Goal: Entertainment & Leisure: Browse casually

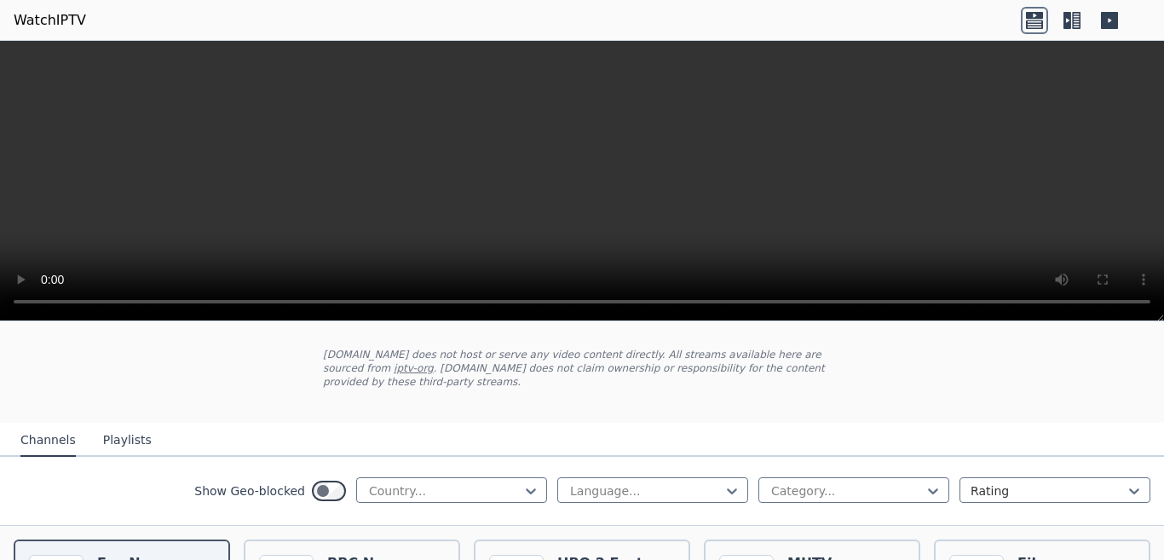
scroll to position [170, 0]
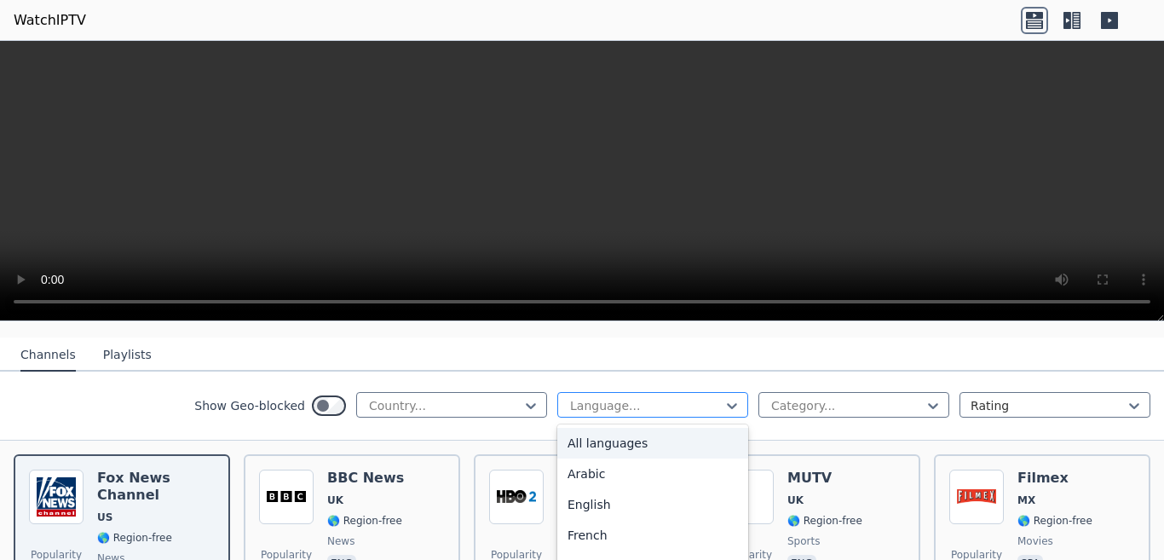
click at [648, 397] on div at bounding box center [646, 405] width 155 height 17
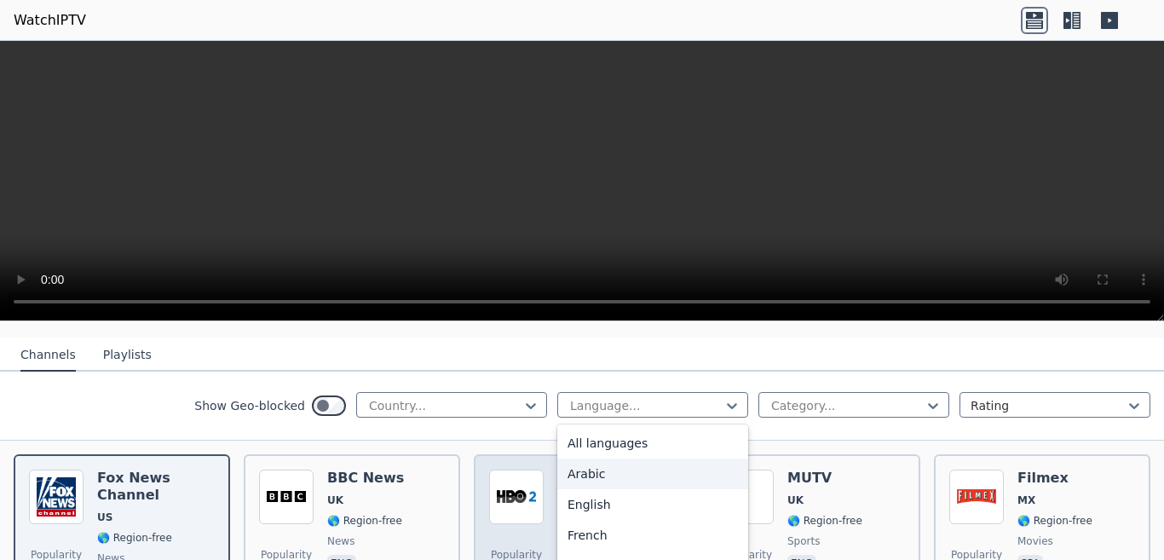
click at [631, 470] on div "Popularity 8437 HBO 2 East US 🌎 Region-free HBO movies series eng spa" at bounding box center [582, 533] width 186 height 126
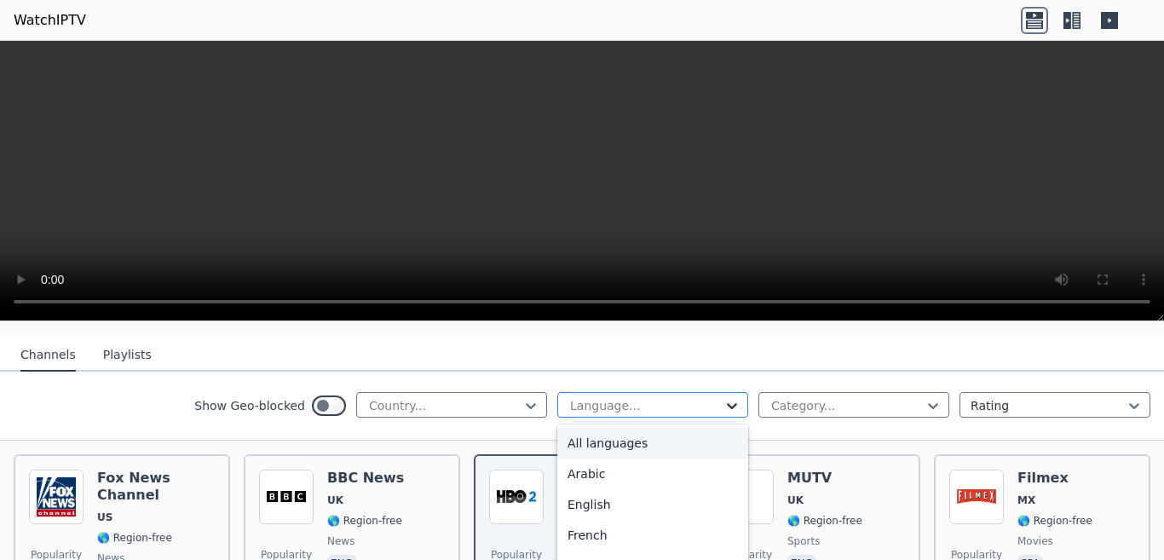
click at [725, 397] on icon at bounding box center [732, 405] width 17 height 17
click at [565, 468] on div "Arabic" at bounding box center [652, 474] width 191 height 31
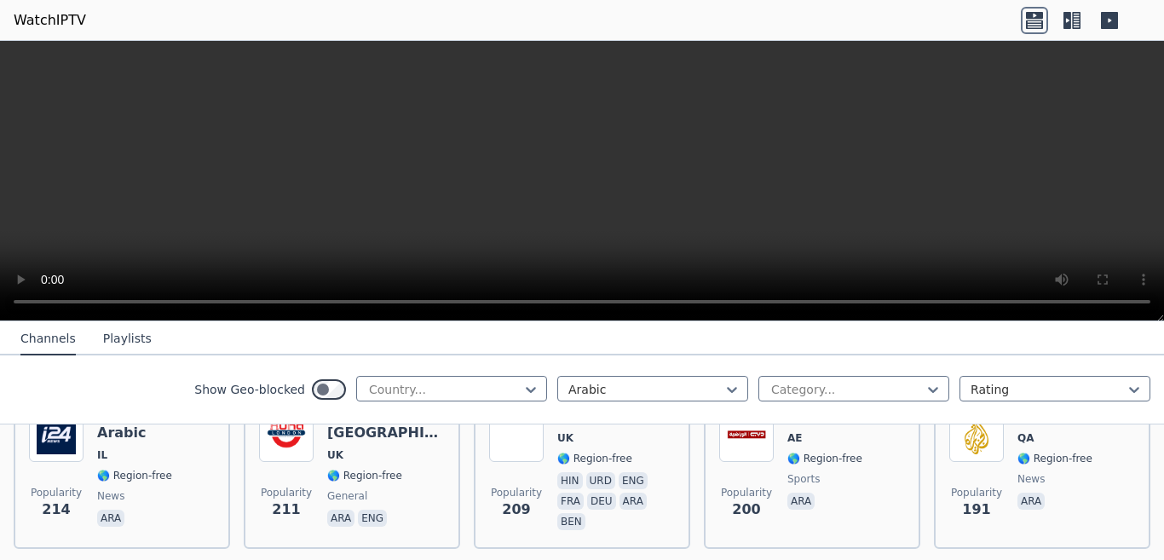
scroll to position [1108, 0]
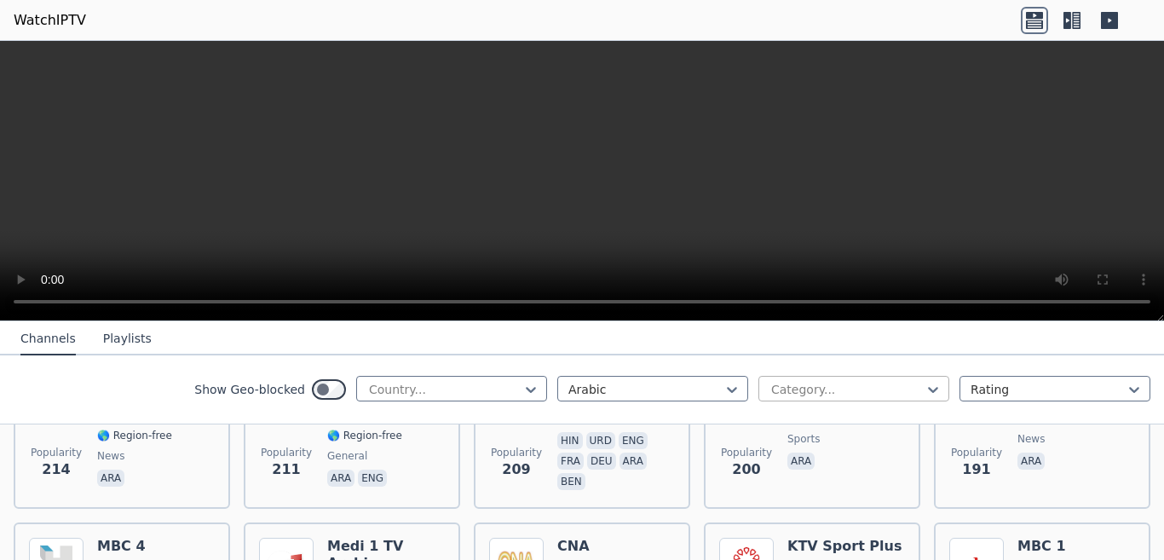
click at [831, 385] on div at bounding box center [847, 389] width 155 height 17
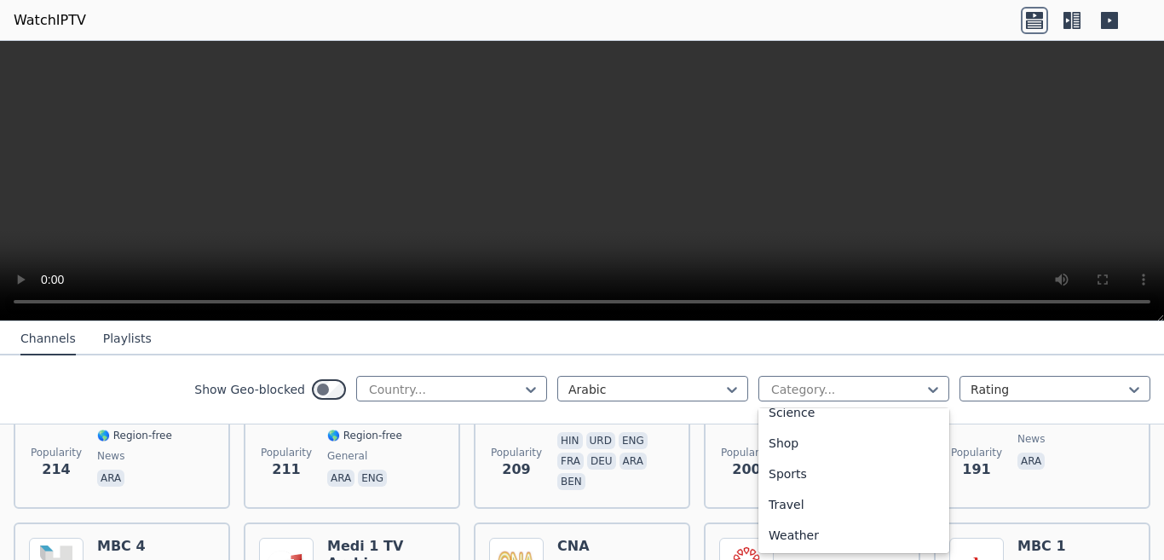
scroll to position [782, 0]
click at [811, 463] on div "Sports" at bounding box center [854, 474] width 191 height 31
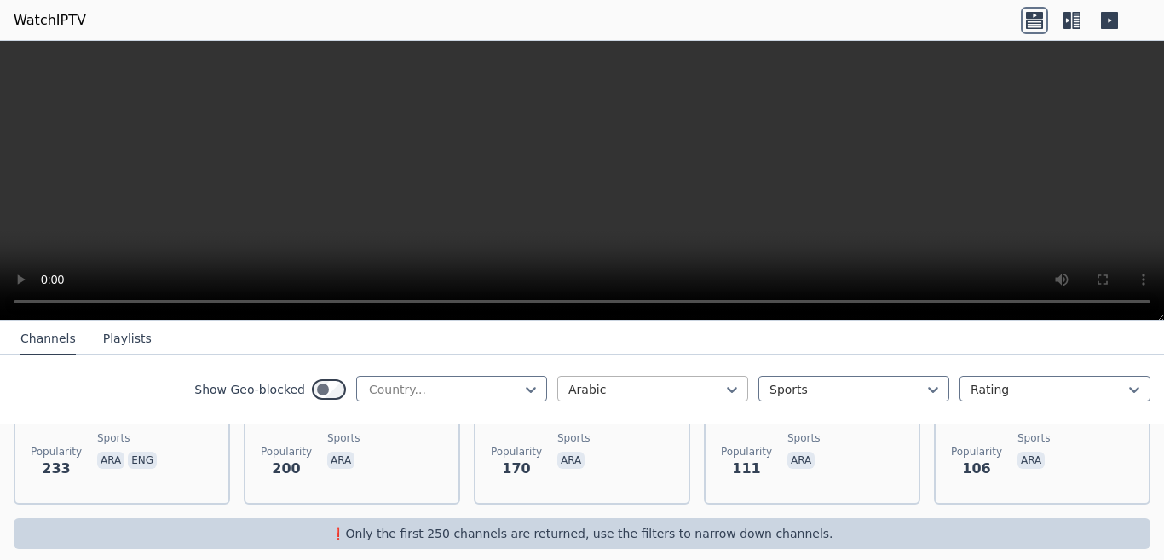
scroll to position [610, 0]
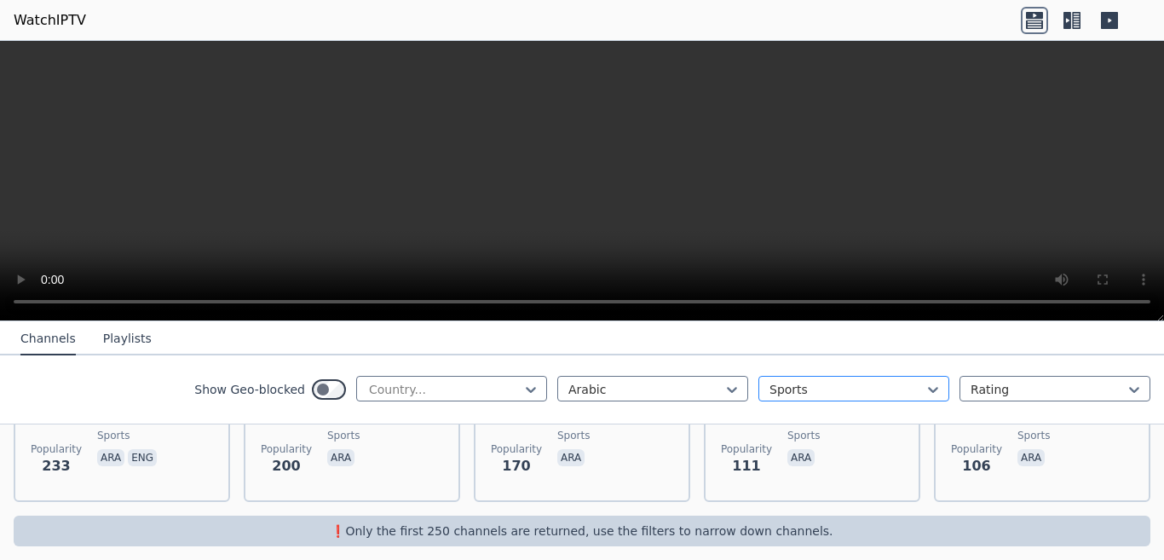
click at [834, 398] on div at bounding box center [847, 389] width 155 height 17
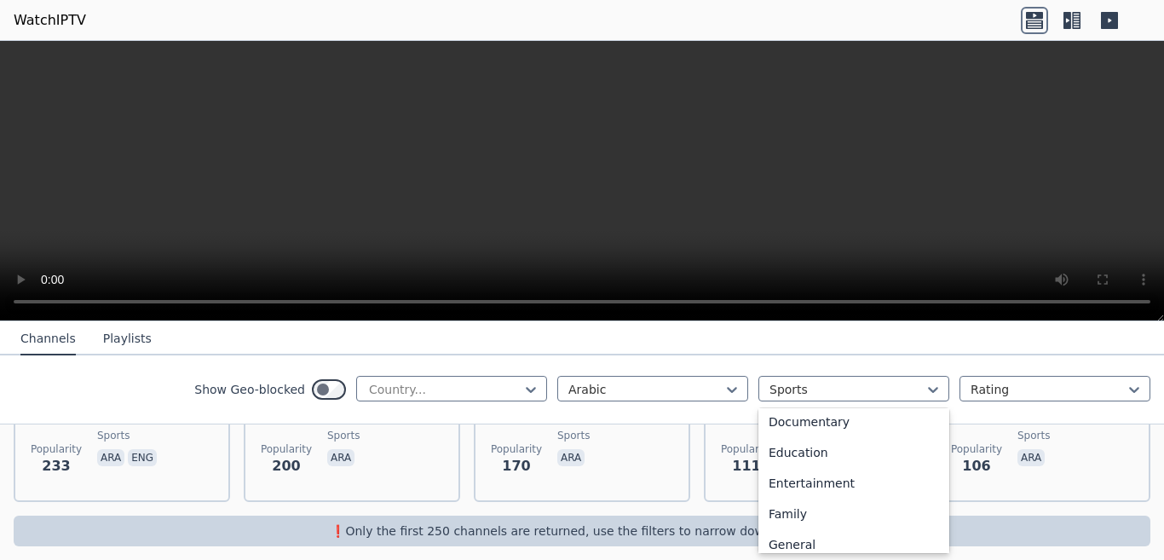
scroll to position [256, 0]
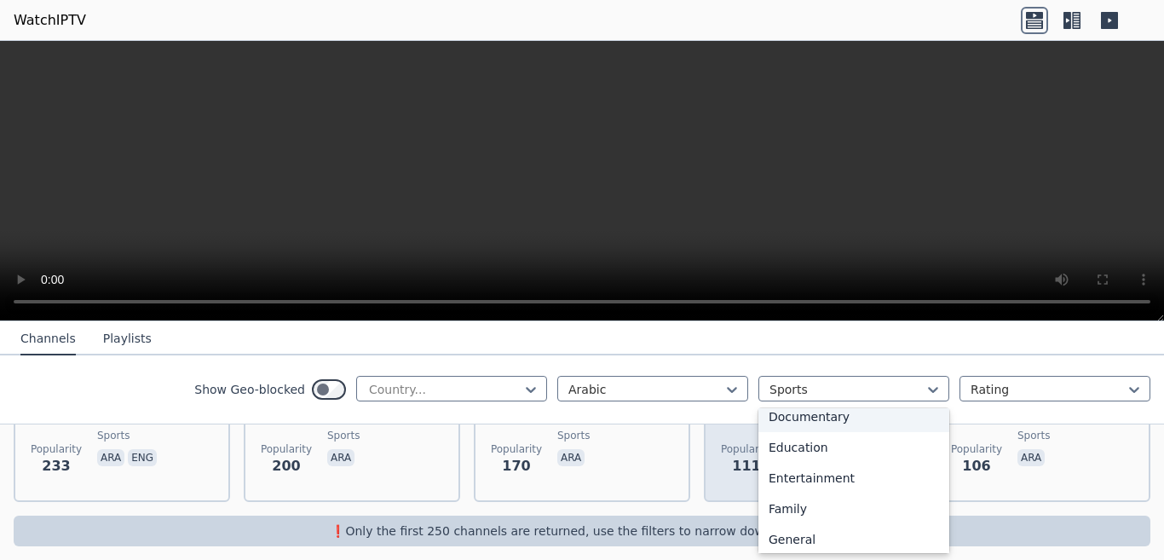
click at [800, 432] on div "Documentary" at bounding box center [854, 416] width 191 height 31
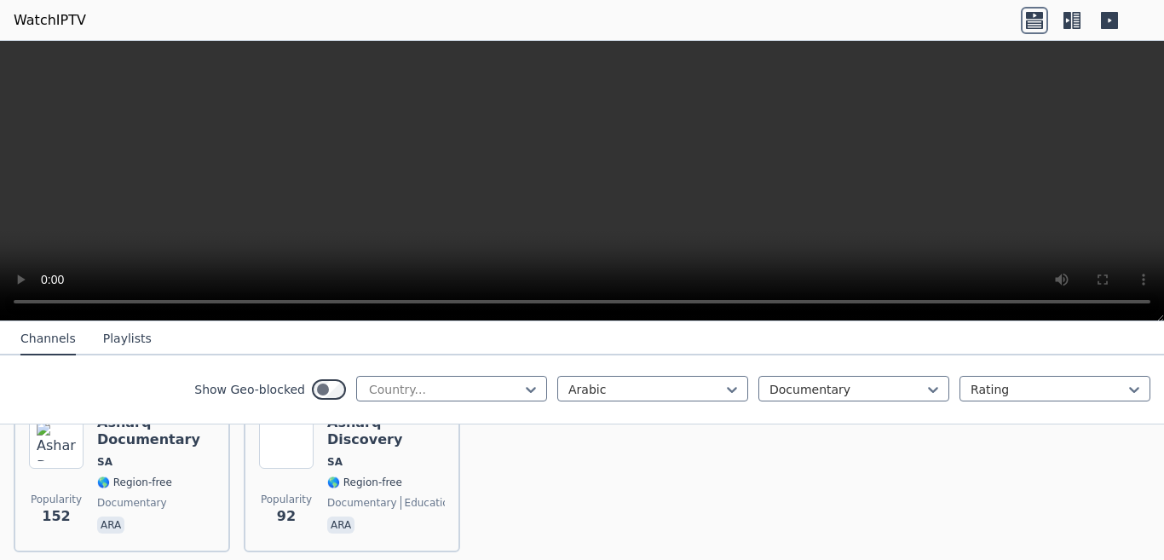
scroll to position [256, 0]
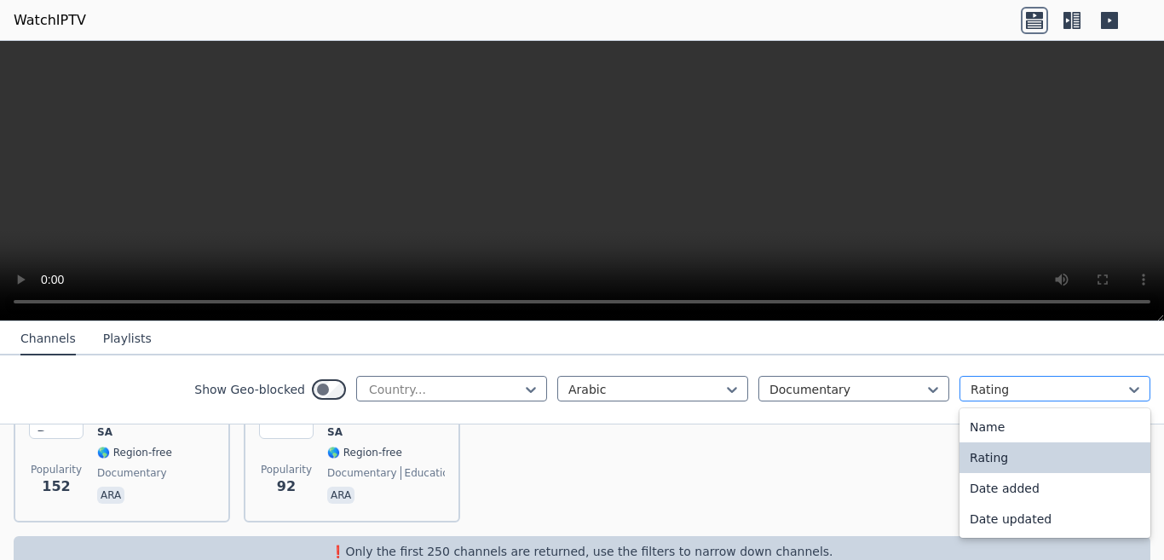
click at [1011, 391] on div at bounding box center [1048, 389] width 155 height 17
drag, startPoint x: 1011, startPoint y: 391, endPoint x: 1040, endPoint y: 342, distance: 57.3
click at [1011, 391] on div at bounding box center [1048, 389] width 155 height 17
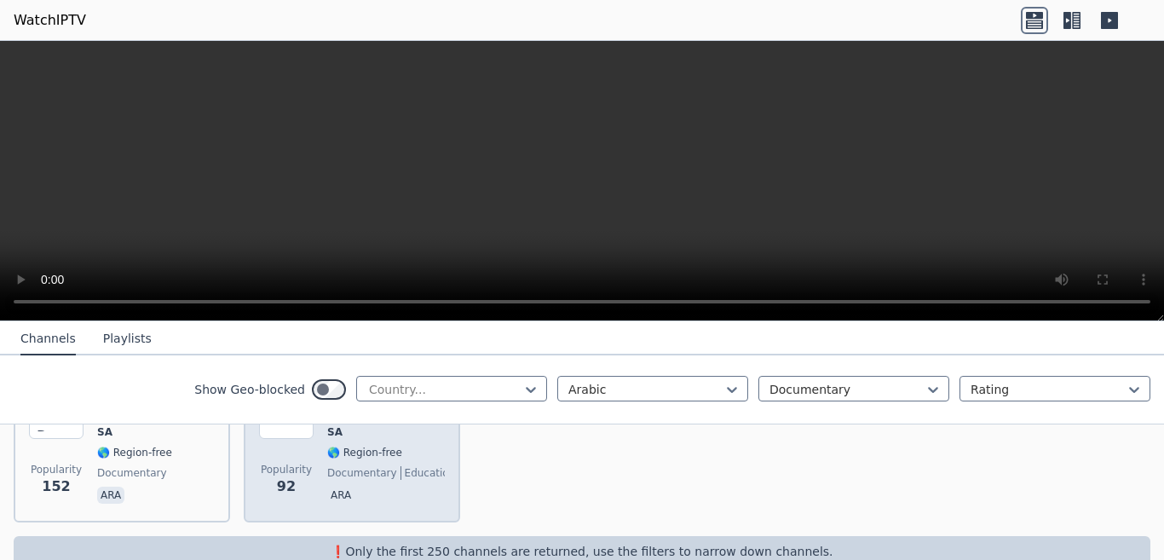
click at [425, 466] on span "education" at bounding box center [428, 473] width 55 height 14
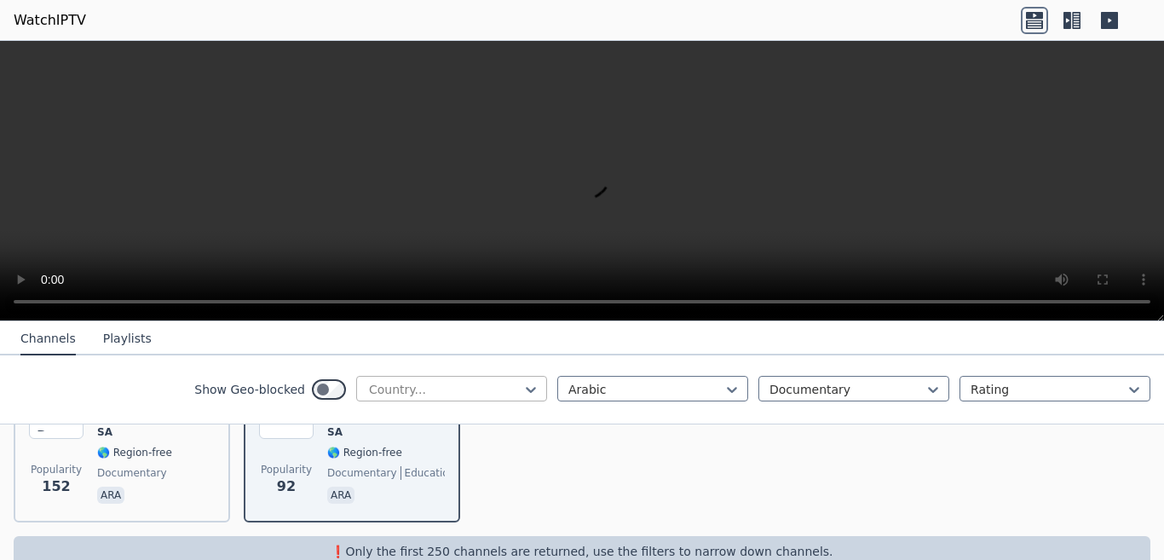
click at [482, 398] on div at bounding box center [444, 389] width 155 height 17
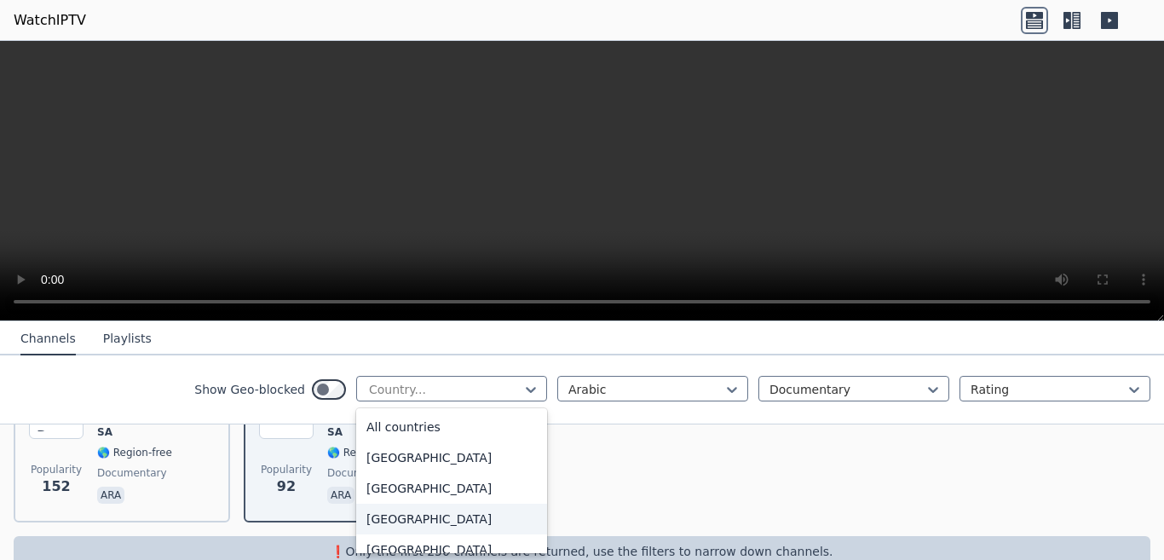
click at [419, 514] on div "[GEOGRAPHIC_DATA]" at bounding box center [451, 519] width 191 height 31
click at [419, 514] on div "Popularity 152 Asharq Documentary SA 🌎 Region-free documentary ara Popularity 9…" at bounding box center [582, 445] width 1164 height 181
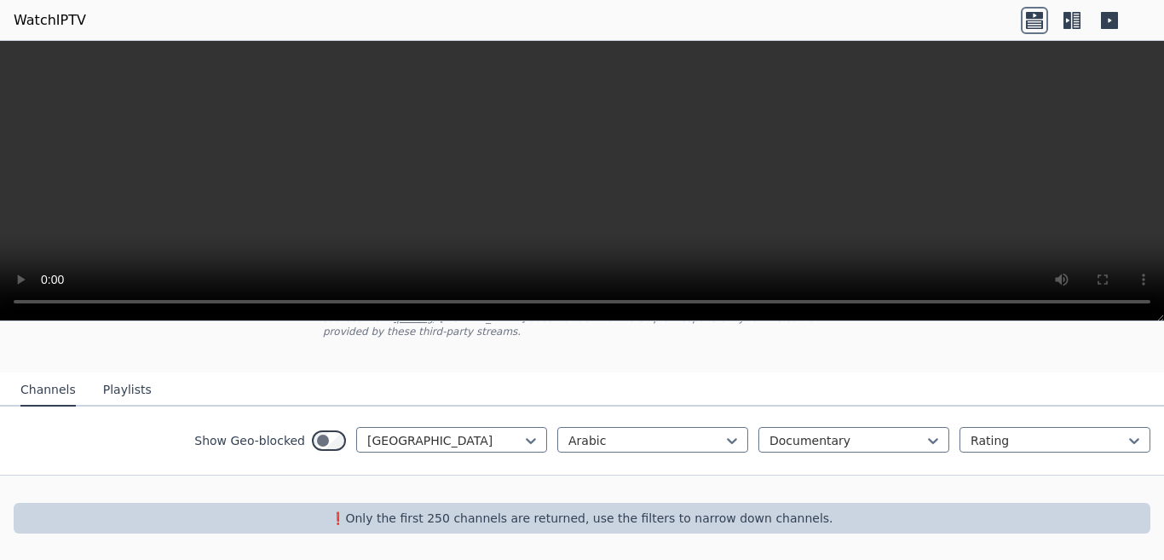
scroll to position [123, 0]
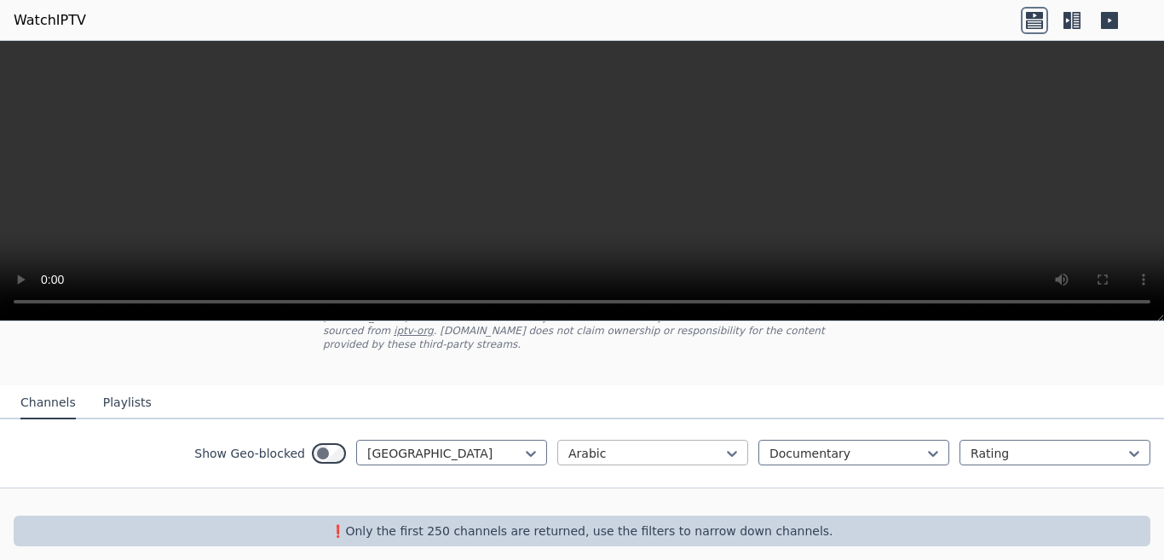
click at [681, 453] on div at bounding box center [646, 453] width 155 height 17
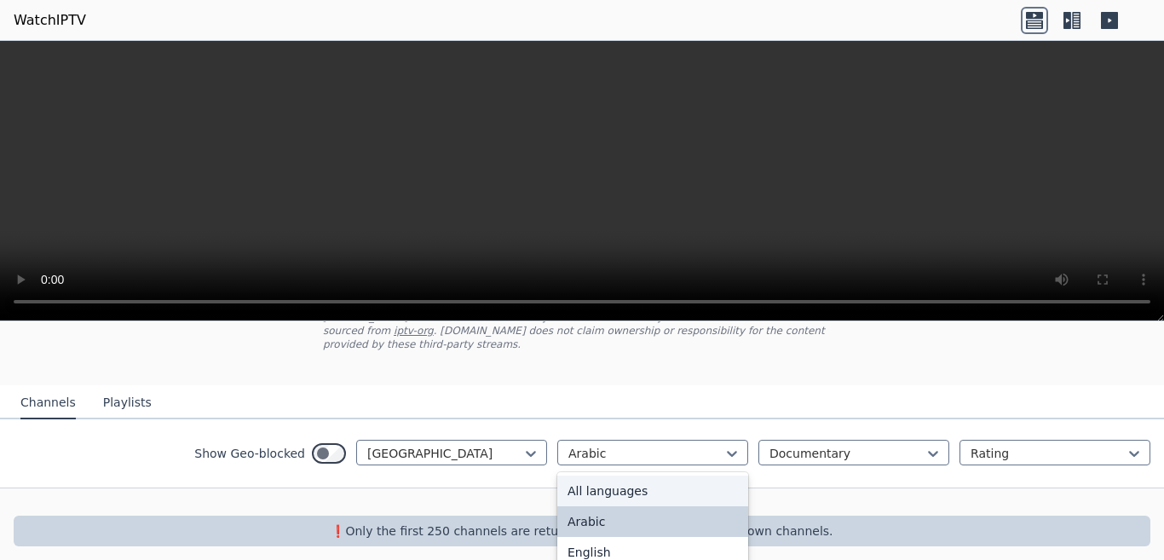
click at [664, 476] on div "All languages" at bounding box center [652, 491] width 191 height 31
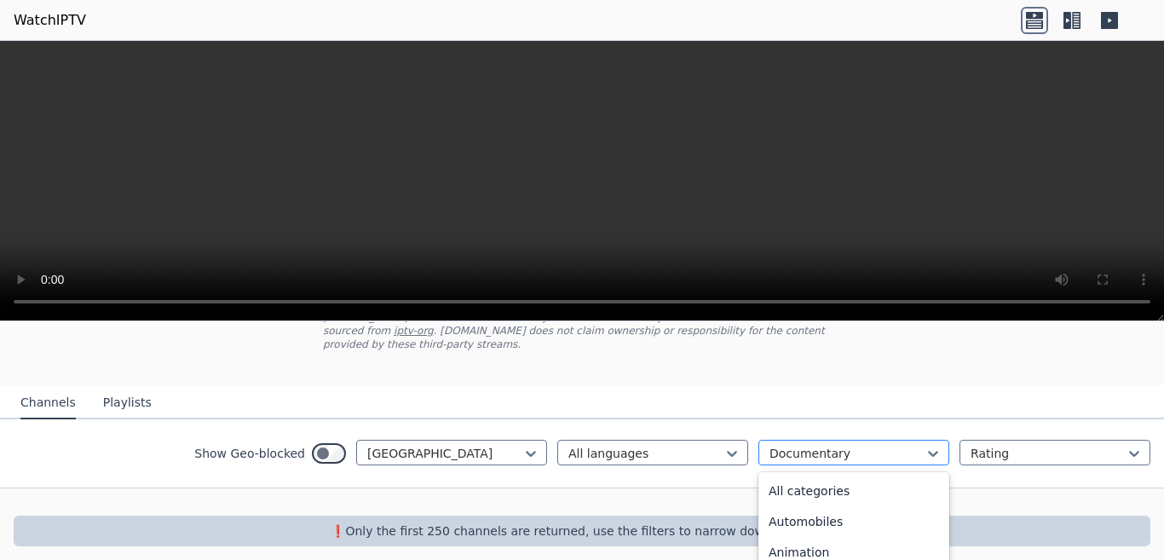
click at [798, 445] on div at bounding box center [847, 453] width 155 height 17
click at [807, 476] on div "All categories" at bounding box center [854, 491] width 191 height 31
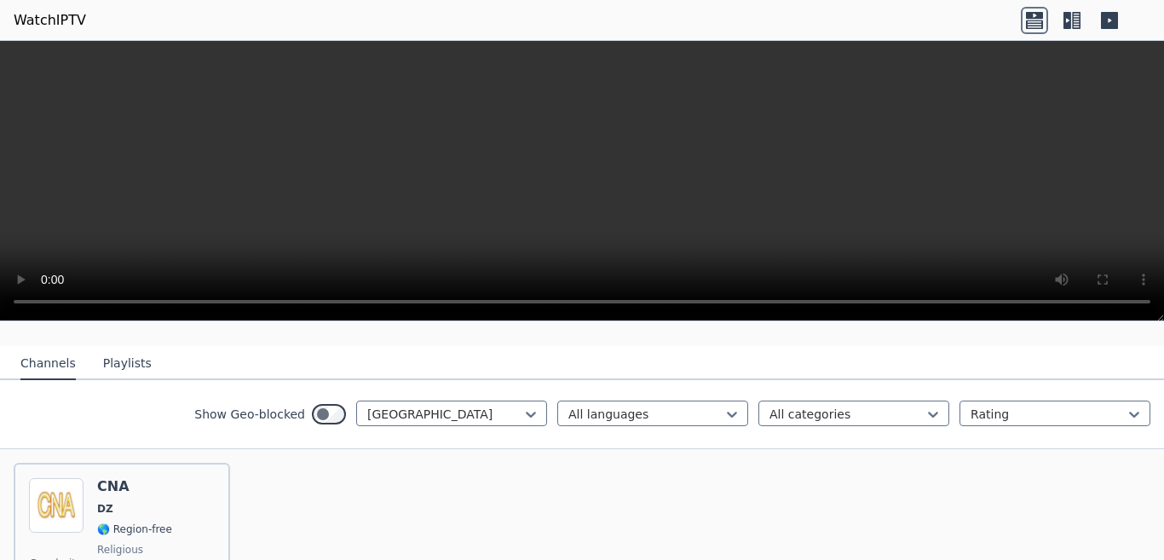
scroll to position [276, 0]
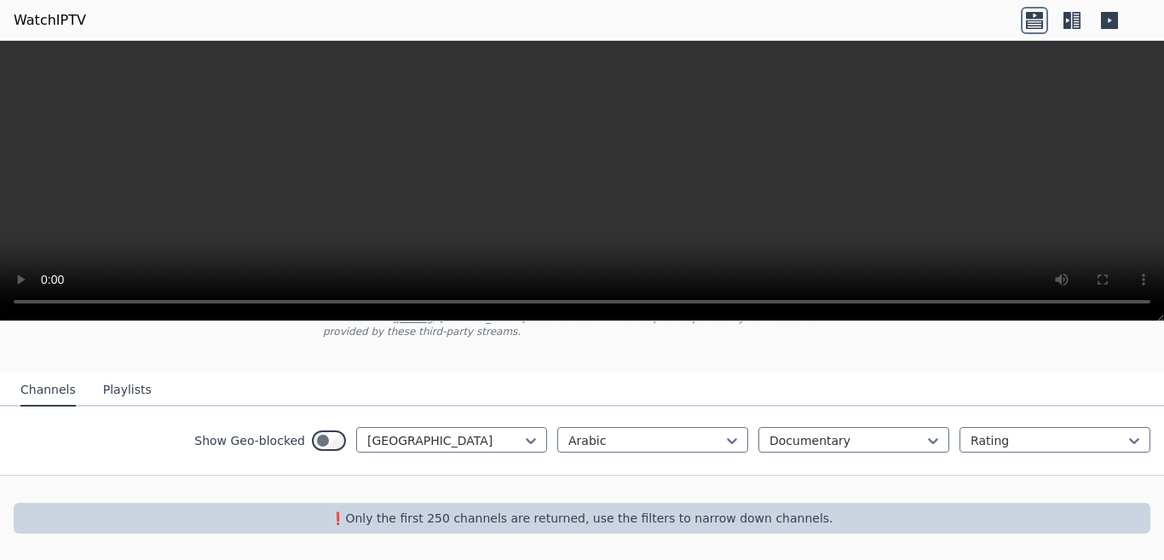
scroll to position [123, 0]
